Goal: Check status: Check status

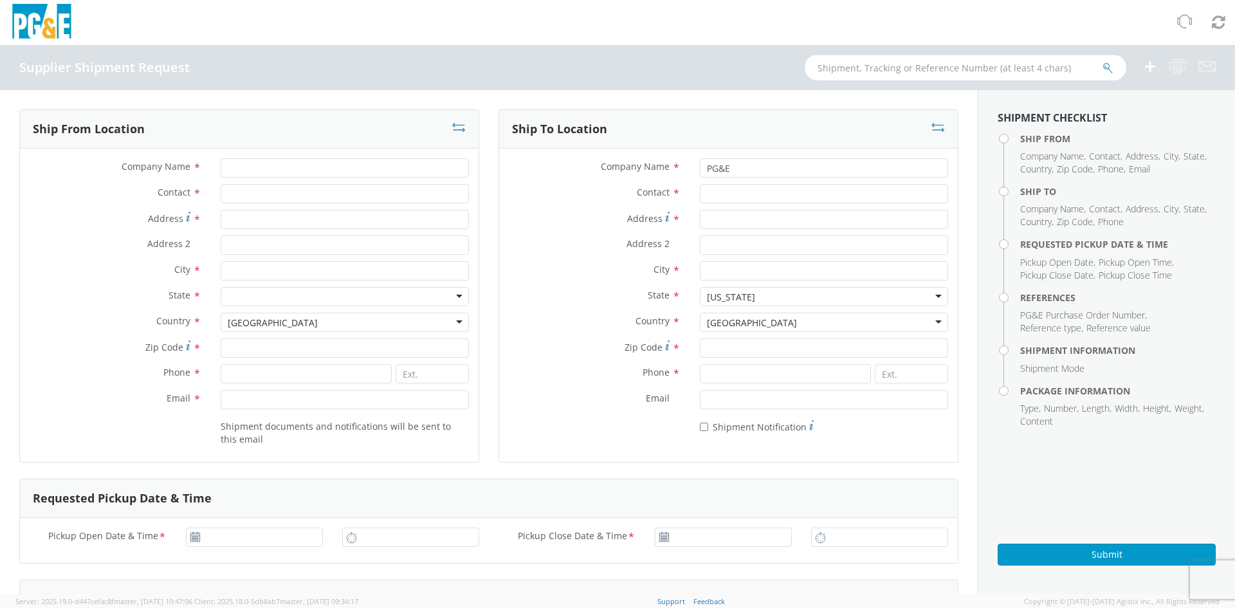
click at [834, 69] on input "text" at bounding box center [966, 68] width 322 height 26
type input "56154431"
click at [1110, 64] on icon "submit" at bounding box center [1108, 68] width 11 height 12
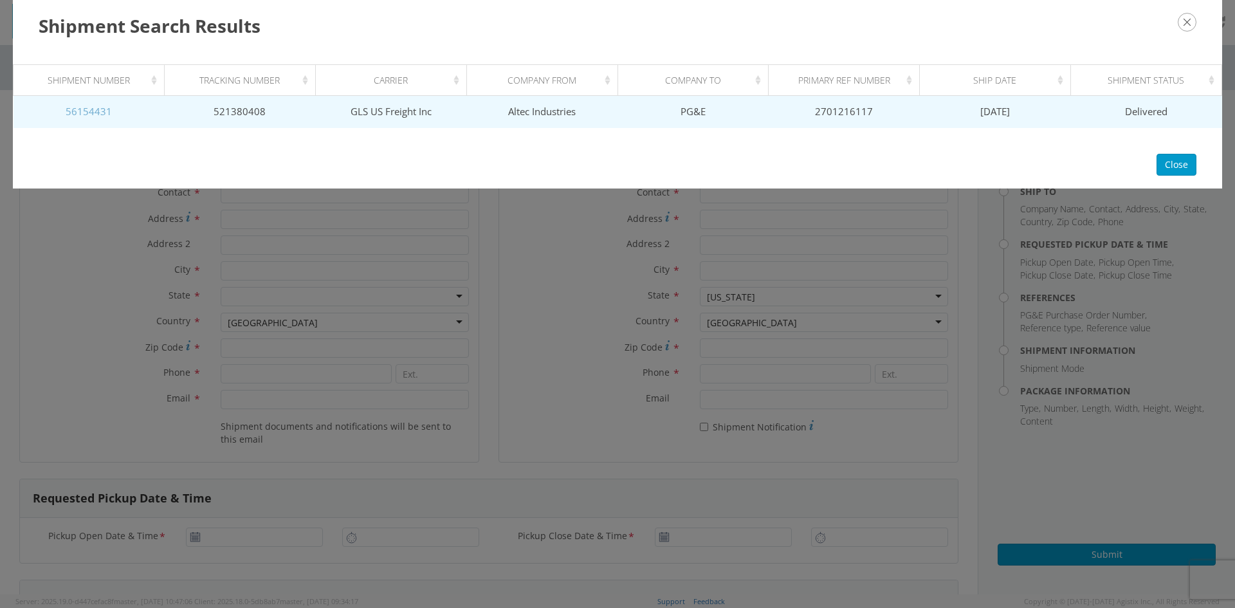
click at [88, 115] on link "56154431" at bounding box center [89, 111] width 46 height 13
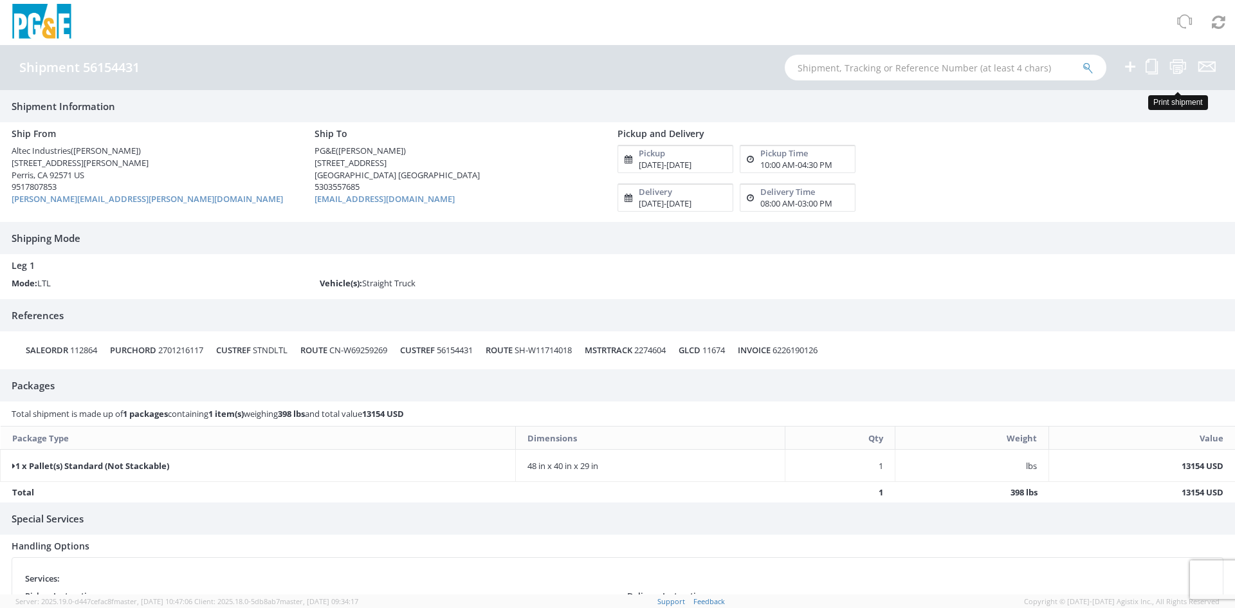
click at [1182, 66] on icon at bounding box center [1178, 67] width 17 height 16
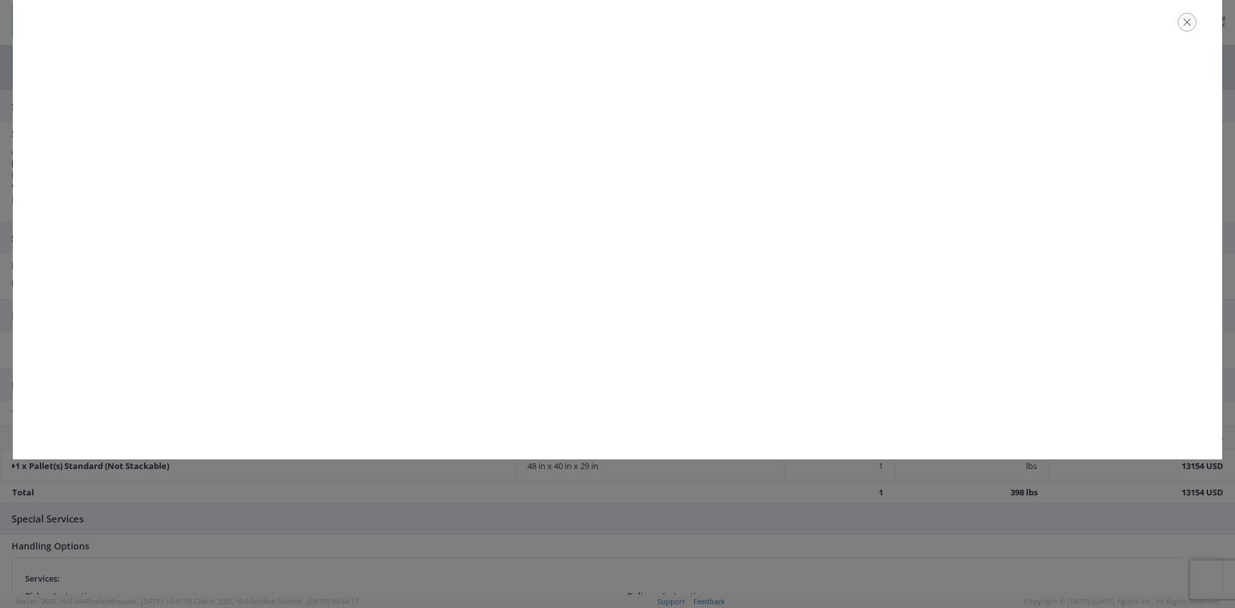
click at [1189, 23] on icon "button" at bounding box center [1187, 22] width 19 height 19
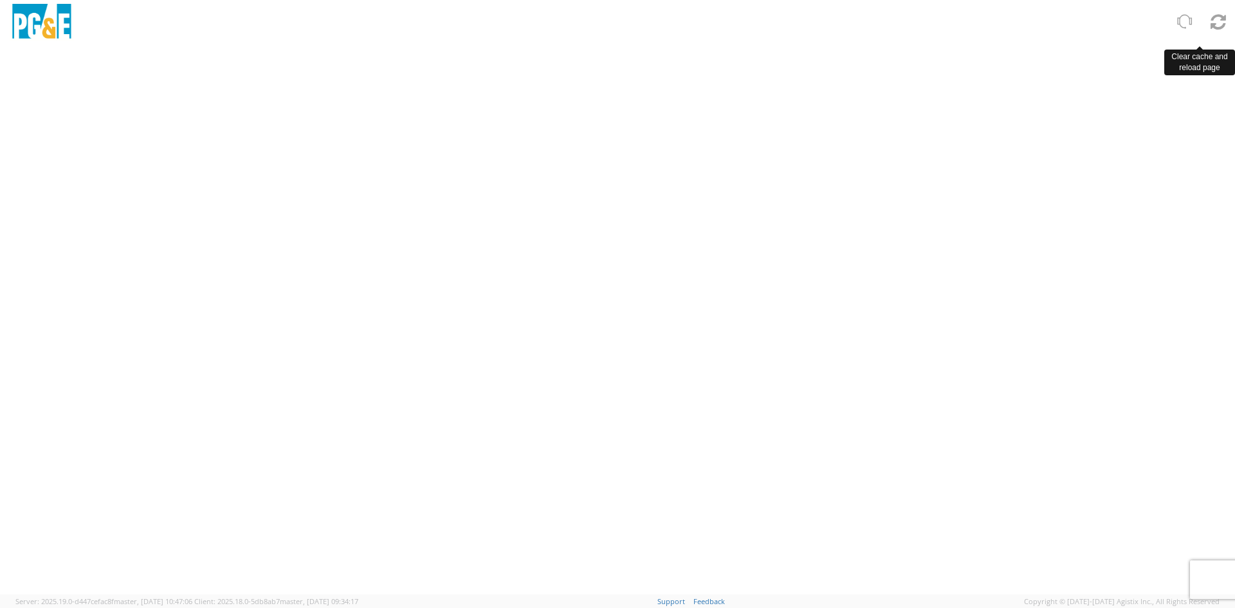
click at [1221, 27] on icon at bounding box center [1218, 22] width 15 height 18
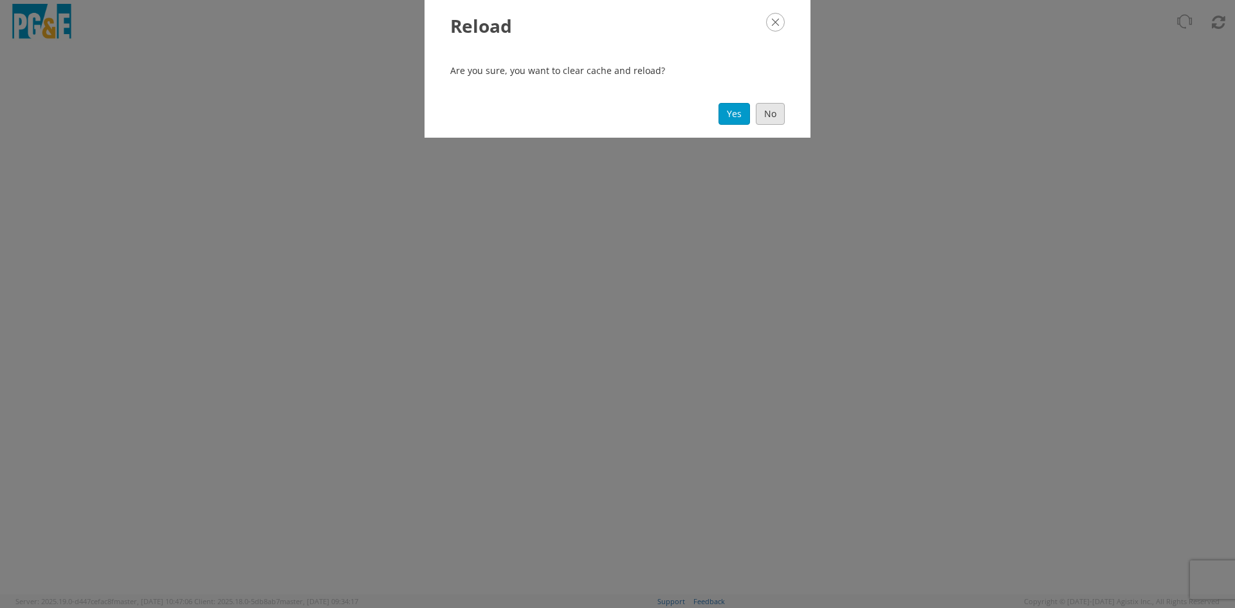
click at [771, 118] on button "No" at bounding box center [770, 114] width 29 height 22
